Goal: Transaction & Acquisition: Purchase product/service

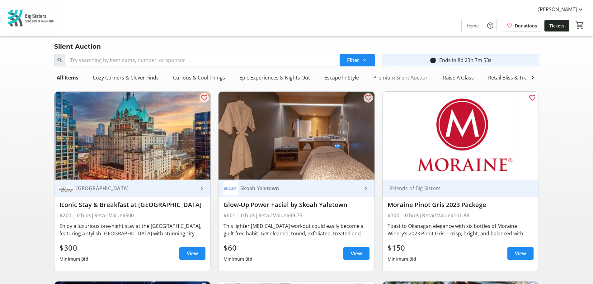
click at [399, 76] on div "Premium Silent Auction" at bounding box center [401, 77] width 60 height 12
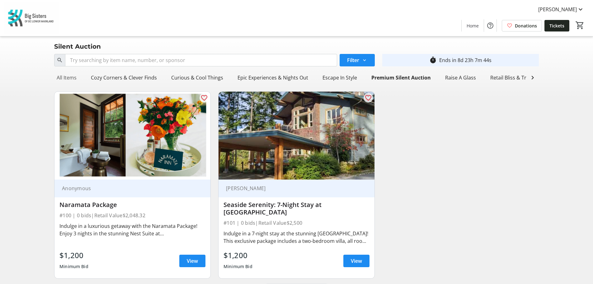
click at [70, 79] on div "All Items" at bounding box center [66, 77] width 25 height 12
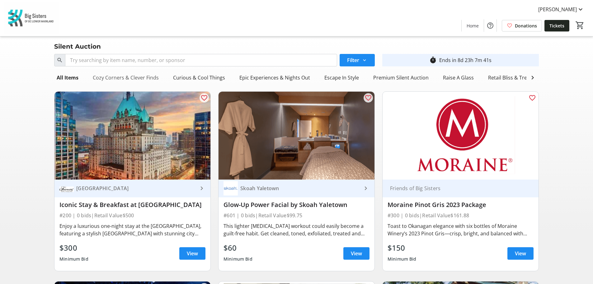
click at [134, 80] on div "Cozy Corners & Clever Finds" at bounding box center [125, 77] width 71 height 12
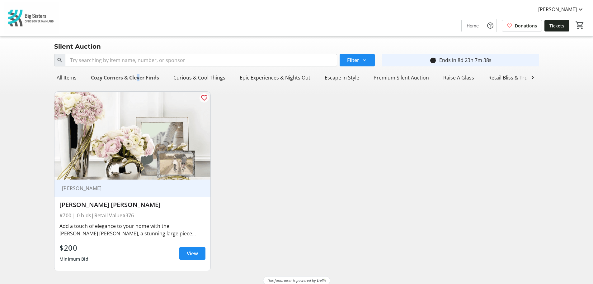
click at [136, 77] on div "Cozy Corners & Clever Finds" at bounding box center [124, 77] width 73 height 12
click at [189, 77] on div "Curious & Cool Things" at bounding box center [199, 77] width 57 height 12
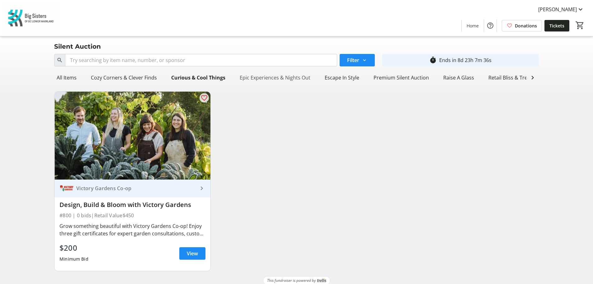
click at [253, 78] on div "Epic Experiences & Nights Out" at bounding box center [275, 77] width 76 height 12
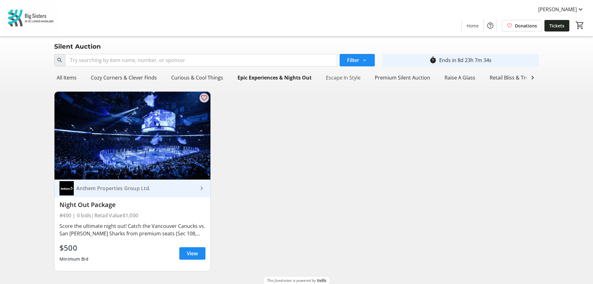
click at [338, 75] on div "Escape In Style" at bounding box center [344, 77] width 40 height 12
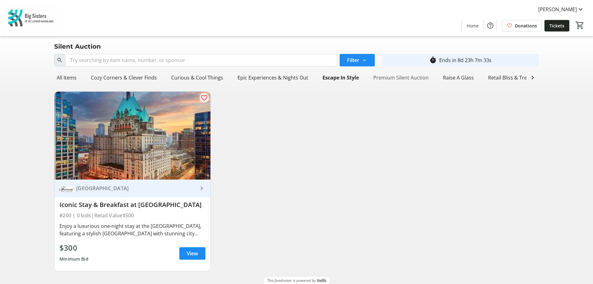
click at [387, 80] on div "Premium Silent Auction" at bounding box center [401, 77] width 60 height 12
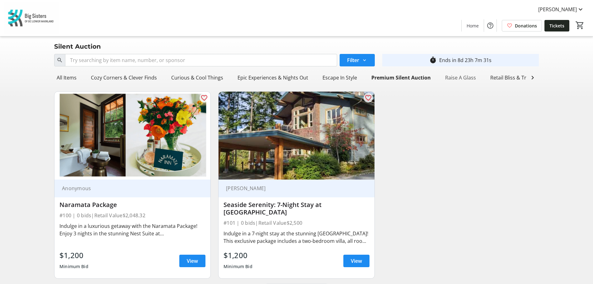
click at [456, 79] on div "Raise A Glass" at bounding box center [461, 77] width 36 height 12
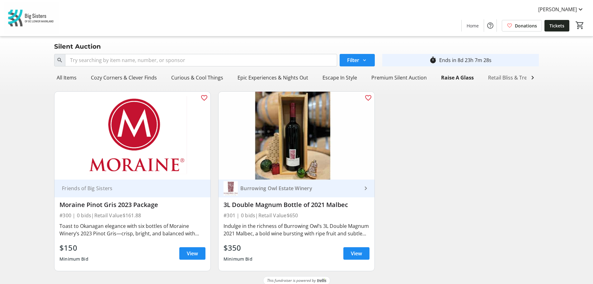
click at [492, 78] on div "Retail Bliss & Trendy Treats" at bounding box center [520, 77] width 69 height 12
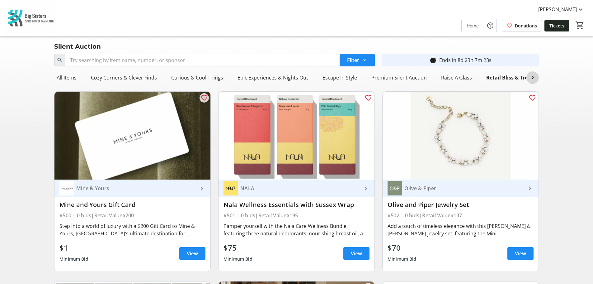
click at [536, 79] on mat-icon at bounding box center [532, 77] width 7 height 7
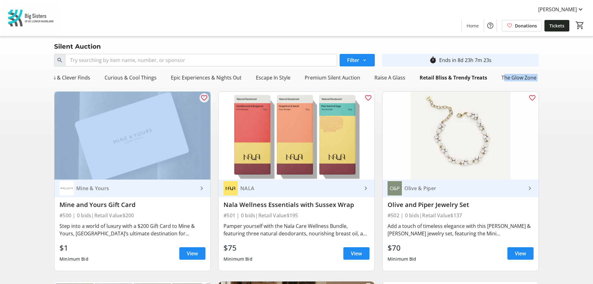
click at [536, 79] on div "The Glow Zone" at bounding box center [519, 77] width 40 height 12
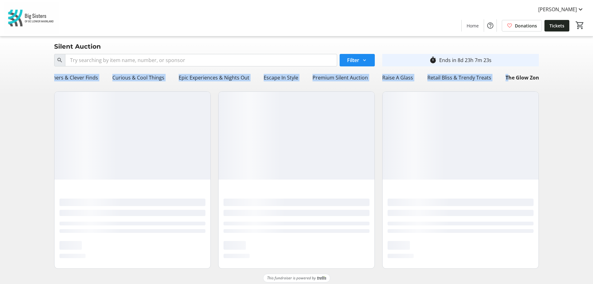
click at [536, 79] on div "The Glow Zone" at bounding box center [523, 77] width 41 height 12
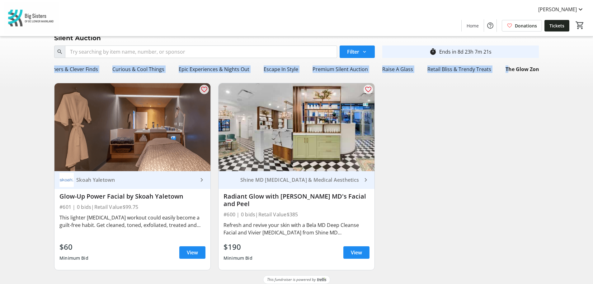
scroll to position [11, 0]
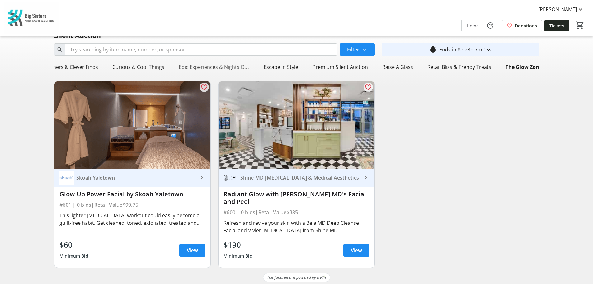
click at [207, 68] on div "Epic Experiences & Nights Out" at bounding box center [214, 67] width 76 height 12
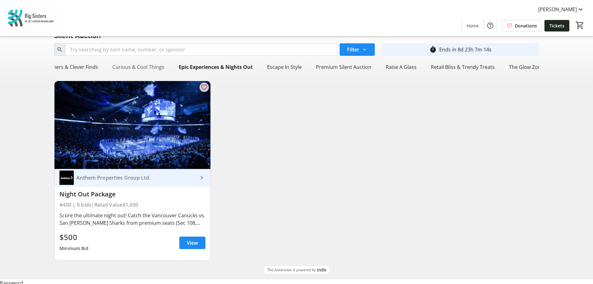
click at [154, 69] on div "Curious & Cool Things" at bounding box center [138, 67] width 57 height 12
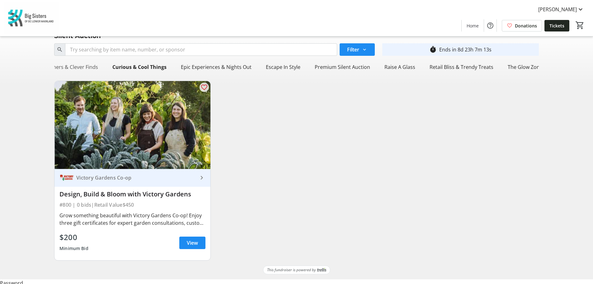
click at [89, 70] on div "Cozy Corners & Clever Finds" at bounding box center [65, 67] width 71 height 12
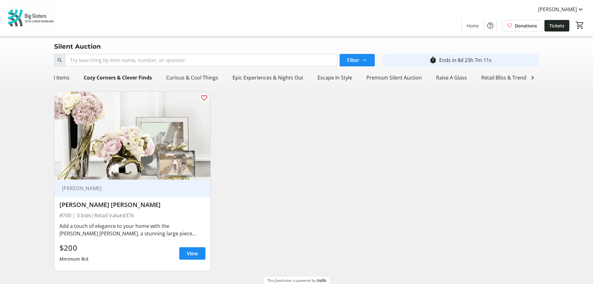
scroll to position [0, 0]
click at [67, 76] on div "All Items" at bounding box center [66, 77] width 25 height 12
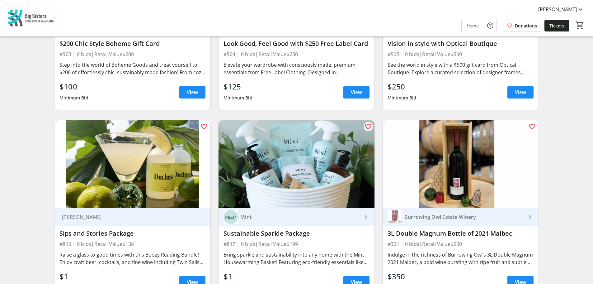
scroll to position [966, 0]
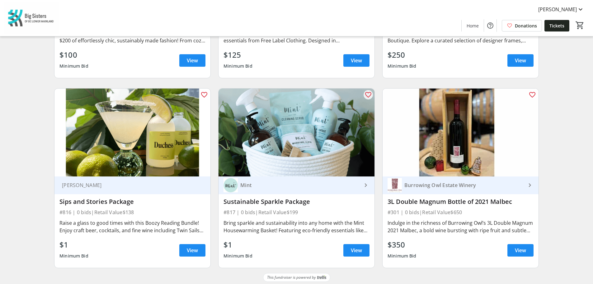
drag, startPoint x: 14, startPoint y: 59, endPoint x: 21, endPoint y: 51, distance: 10.8
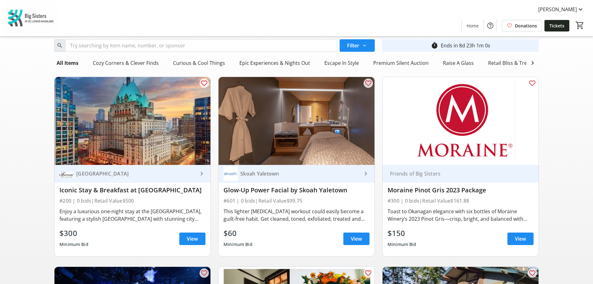
scroll to position [0, 0]
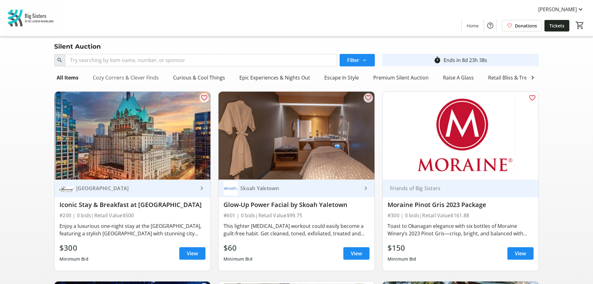
click at [149, 80] on div "Cozy Corners & Clever Finds" at bounding box center [125, 77] width 71 height 12
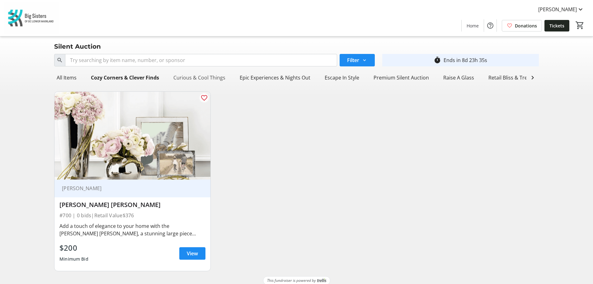
click at [212, 78] on div "Curious & Cool Things" at bounding box center [199, 77] width 57 height 12
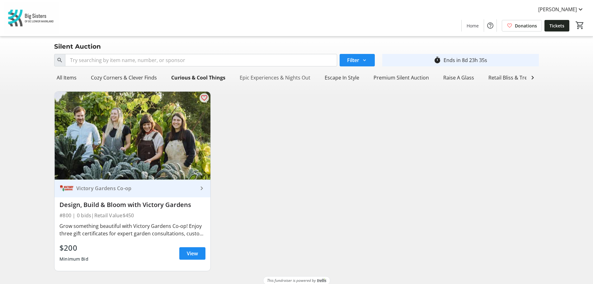
click at [259, 76] on div "Epic Experiences & Nights Out" at bounding box center [275, 77] width 76 height 12
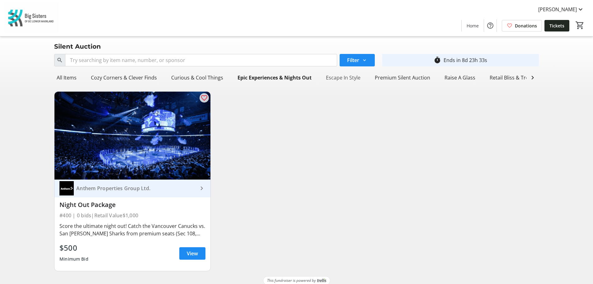
click at [343, 79] on div "Escape In Style" at bounding box center [344, 77] width 40 height 12
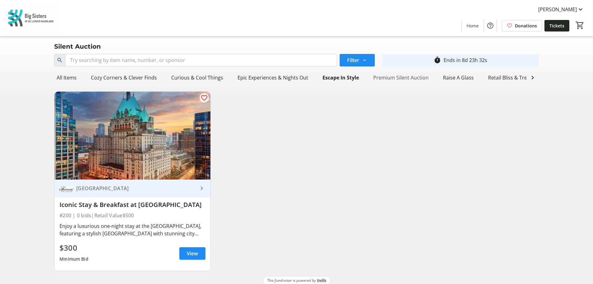
click at [388, 79] on div "Premium Silent Auction" at bounding box center [401, 77] width 60 height 12
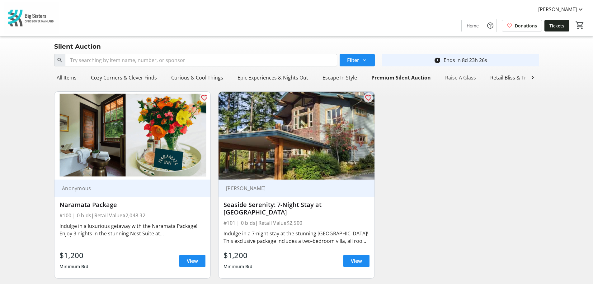
click at [456, 84] on div "All Items Cozy Corners & Clever Finds Curious & Cool Things Epic Experiences & …" at bounding box center [290, 77] width 473 height 12
click at [463, 74] on div "Raise A Glass" at bounding box center [461, 77] width 36 height 12
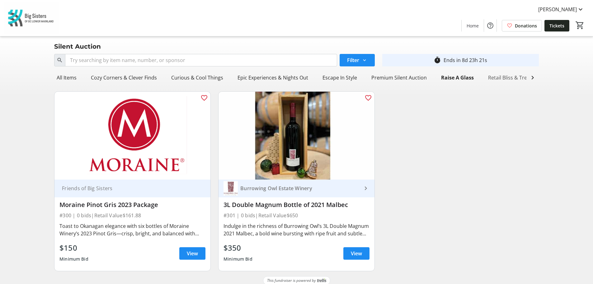
click at [508, 78] on div "Retail Bliss & Trendy Treats" at bounding box center [520, 77] width 69 height 12
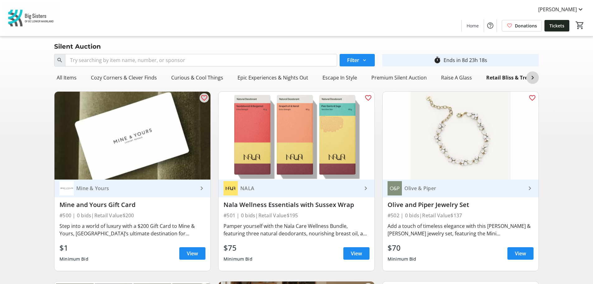
click at [533, 78] on mat-icon at bounding box center [532, 77] width 7 height 7
click at [533, 78] on div "The Glow Zone" at bounding box center [524, 77] width 40 height 12
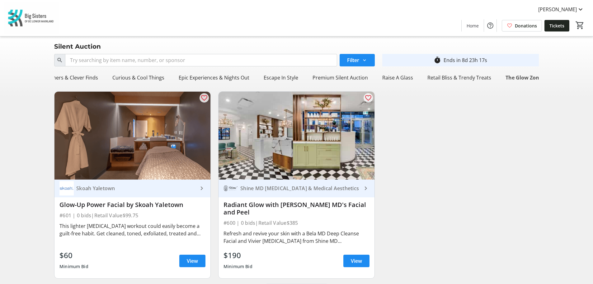
click at [510, 75] on div "The Glow Zone" at bounding box center [523, 77] width 41 height 12
click at [472, 79] on div "Retail Bliss & Trendy Treats" at bounding box center [459, 77] width 69 height 12
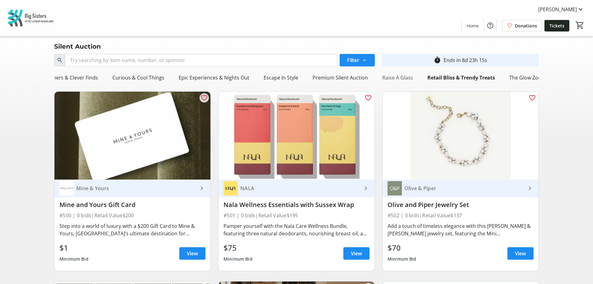
click at [394, 79] on div "Raise A Glass" at bounding box center [398, 77] width 36 height 12
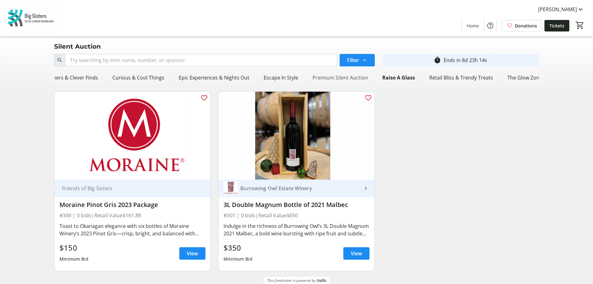
click at [338, 83] on div "Premium Silent Auction" at bounding box center [340, 77] width 60 height 12
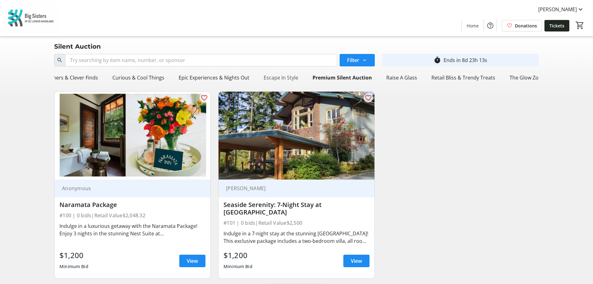
click at [262, 77] on div "Escape In Style" at bounding box center [281, 77] width 40 height 12
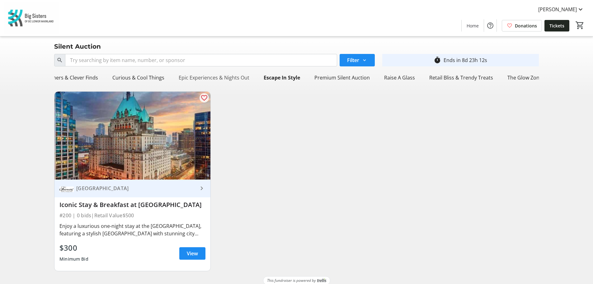
click at [214, 79] on div "Epic Experiences & Nights Out" at bounding box center [214, 77] width 76 height 12
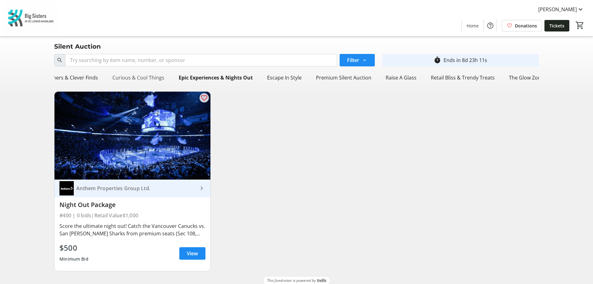
click at [152, 78] on div "Curious & Cool Things" at bounding box center [138, 77] width 57 height 12
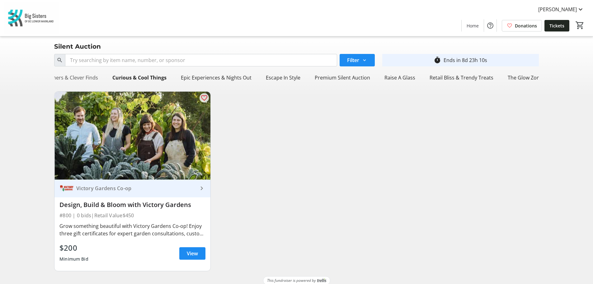
click at [84, 74] on div "Cozy Corners & Clever Finds" at bounding box center [65, 77] width 71 height 12
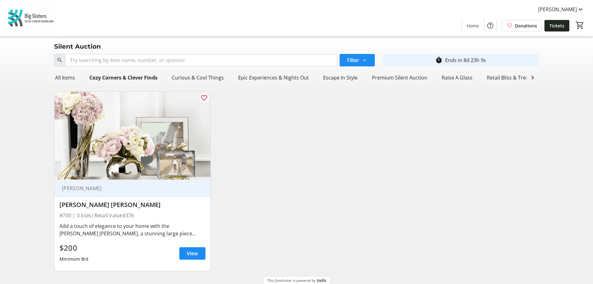
scroll to position [0, 0]
click at [67, 78] on div "All Items" at bounding box center [66, 77] width 25 height 12
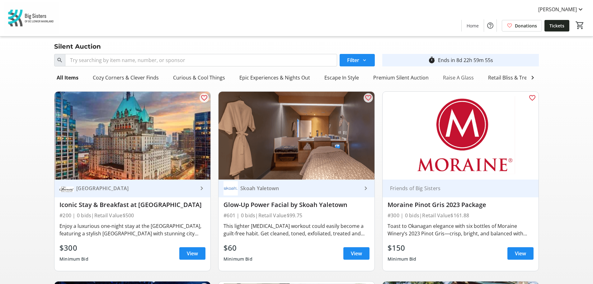
click at [461, 79] on div "Raise A Glass" at bounding box center [459, 77] width 36 height 12
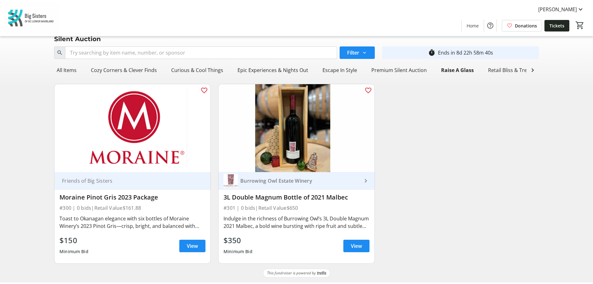
scroll to position [11, 0]
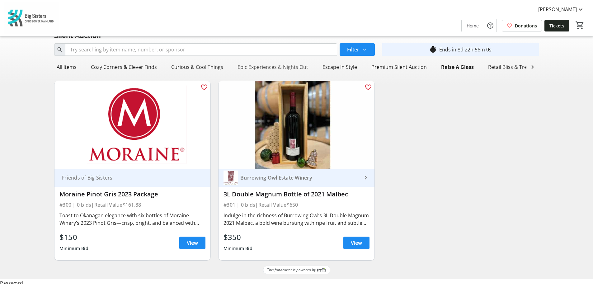
click at [265, 65] on div "Epic Experiences & Nights Out" at bounding box center [273, 67] width 76 height 12
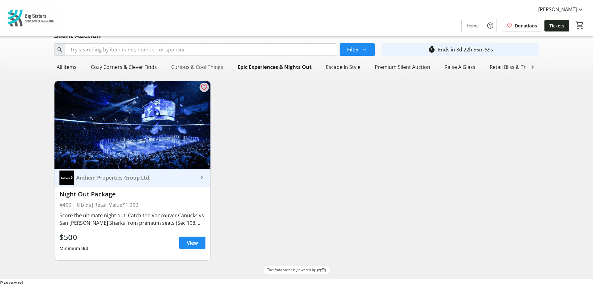
click at [195, 71] on div "Curious & Cool Things" at bounding box center [197, 67] width 57 height 12
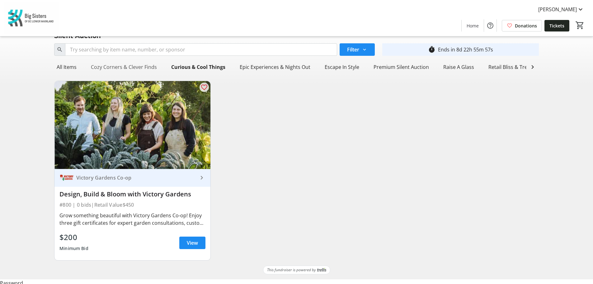
click at [139, 71] on div "Cozy Corners & Clever Finds" at bounding box center [123, 67] width 71 height 12
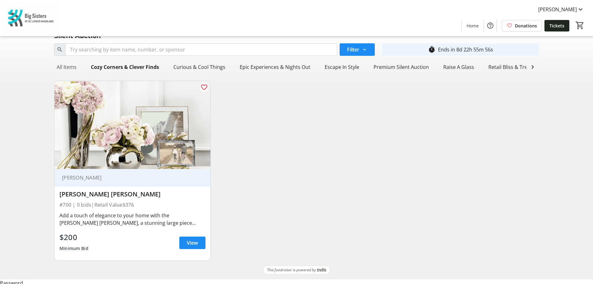
click at [67, 66] on div "All Items" at bounding box center [66, 67] width 25 height 12
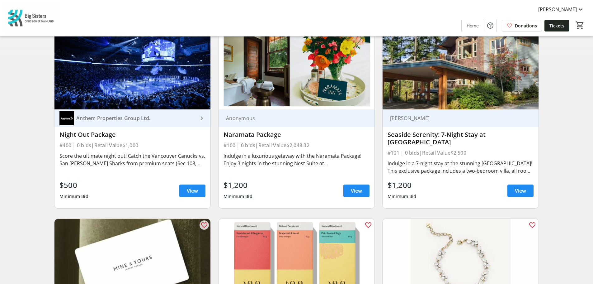
scroll to position [229, 0]
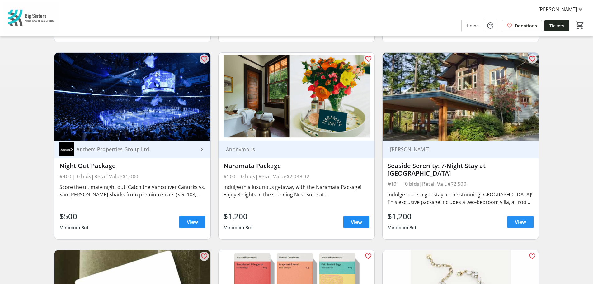
click at [521, 224] on span "View" at bounding box center [520, 221] width 11 height 7
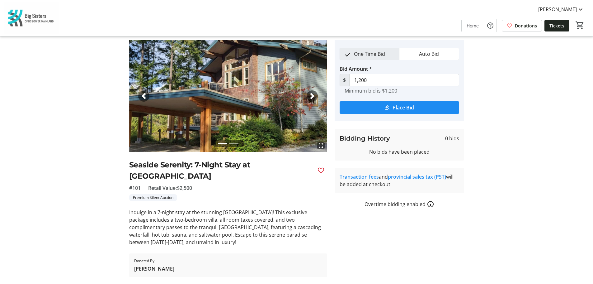
scroll to position [36, 0]
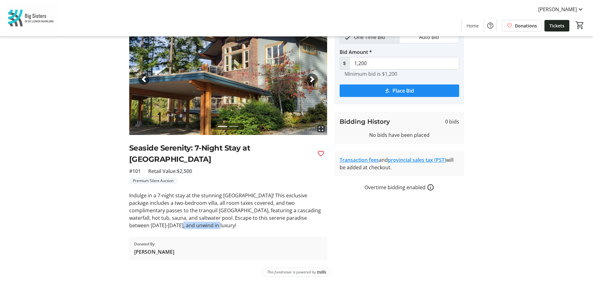
drag, startPoint x: 168, startPoint y: 225, endPoint x: 127, endPoint y: 227, distance: 40.9
click at [127, 227] on tr-auction-item-ui "fullscreen fullscreen Previous Next Seaside Serenity: 7-Night Stay at Painted B…" at bounding box center [229, 141] width 206 height 237
click at [227, 231] on div "fullscreen fullscreen Previous Next Seaside Serenity: 7-Night Stay at Painted B…" at bounding box center [228, 141] width 198 height 237
drag, startPoint x: 205, startPoint y: 221, endPoint x: 122, endPoint y: 197, distance: 86.2
click at [122, 197] on div "fullscreen fullscreen Previous Next Seaside Serenity: 7-Night Stay at Painted B…" at bounding box center [296, 141] width 411 height 237
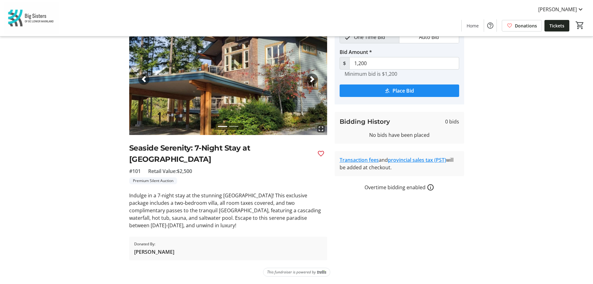
copy p "Indulge in a 7-night stay at the stunning [GEOGRAPHIC_DATA]! This exclusive pac…"
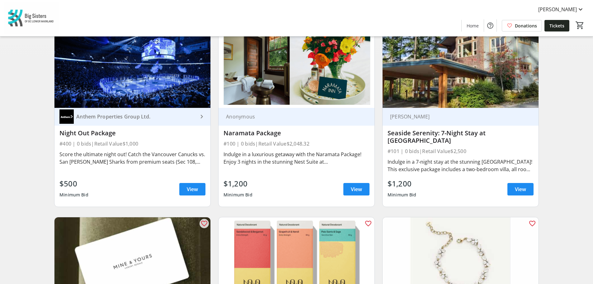
scroll to position [322, 0]
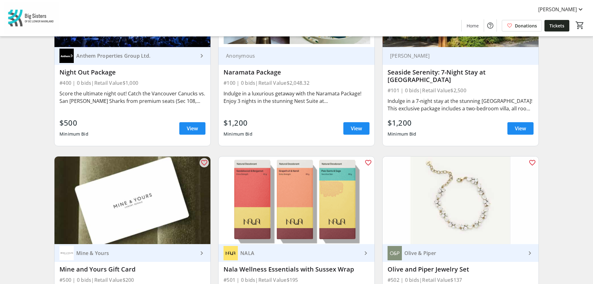
click at [452, 75] on div "Seaside Serenity: 7-Night Stay at [GEOGRAPHIC_DATA]" at bounding box center [461, 76] width 146 height 15
click at [519, 132] on span "View" at bounding box center [520, 128] width 11 height 7
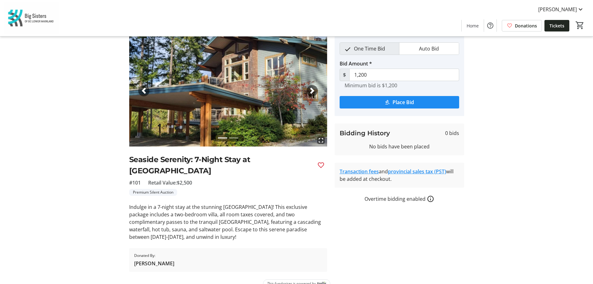
scroll to position [36, 0]
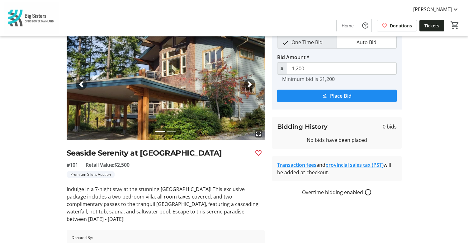
scroll to position [76, 0]
